Goal: Find specific page/section: Find specific page/section

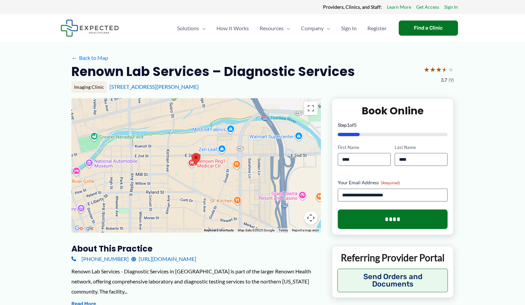
drag, startPoint x: 9, startPoint y: 1, endPoint x: 22, endPoint y: 42, distance: 43.8
drag, startPoint x: 500, startPoint y: 69, endPoint x: 505, endPoint y: 62, distance: 8.9
